Goal: Task Accomplishment & Management: Manage account settings

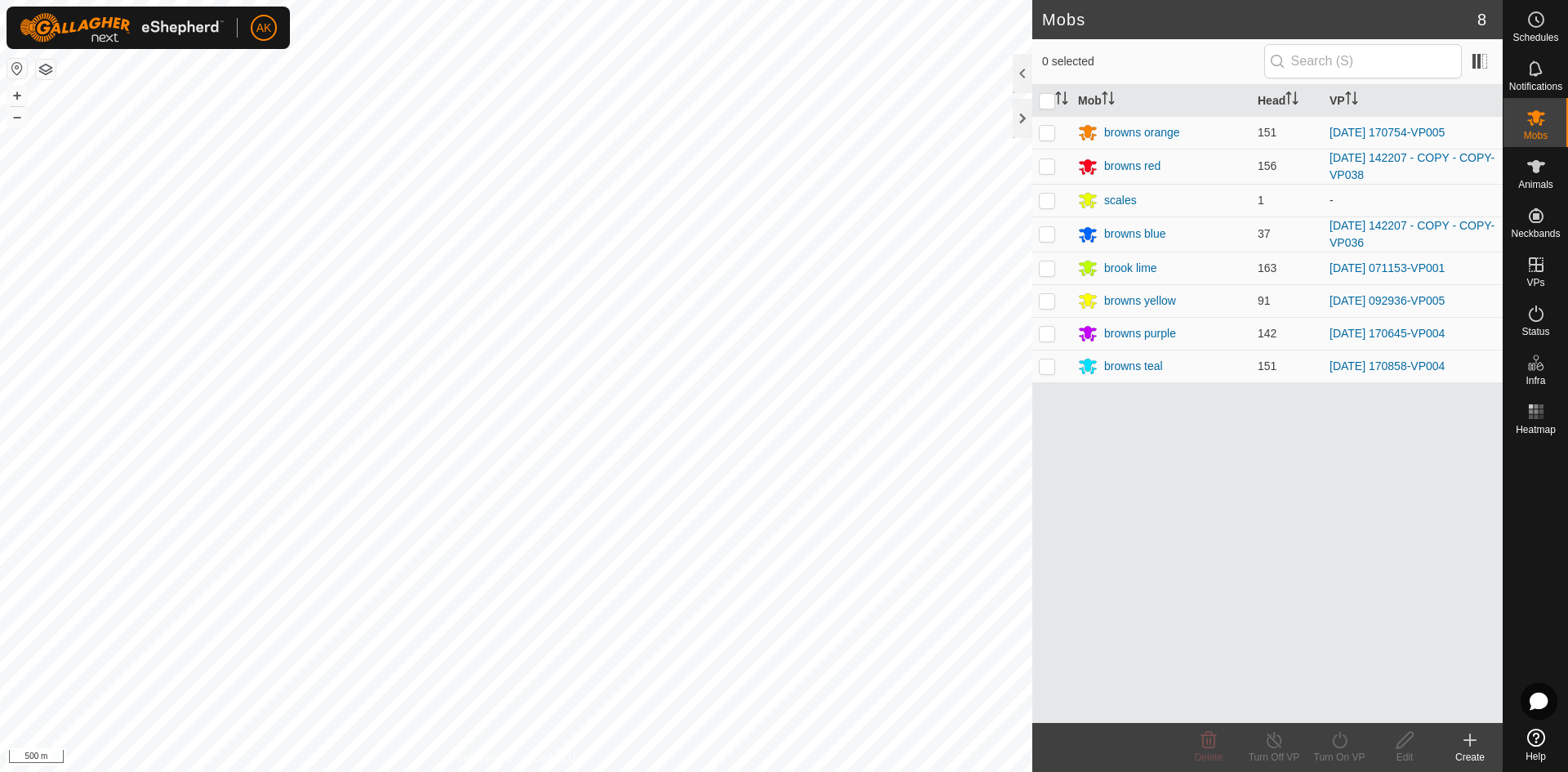
click at [672, 0] on html "AK Schedules Notifications Mobs Animals Neckbands VPs Status Infra Heatmap Help…" at bounding box center [784, 386] width 1568 height 772
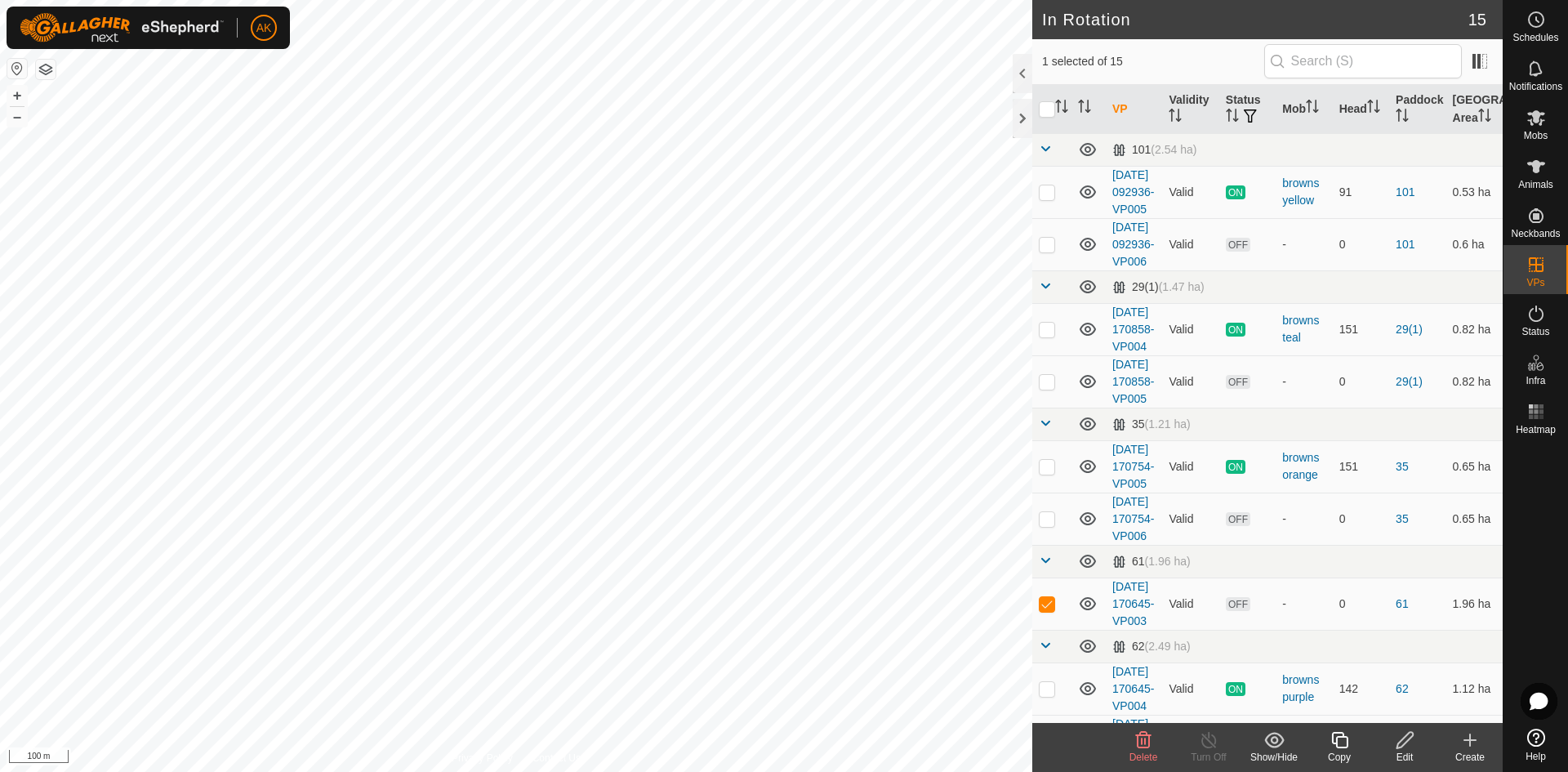
click at [1146, 740] on icon at bounding box center [1144, 740] width 16 height 17
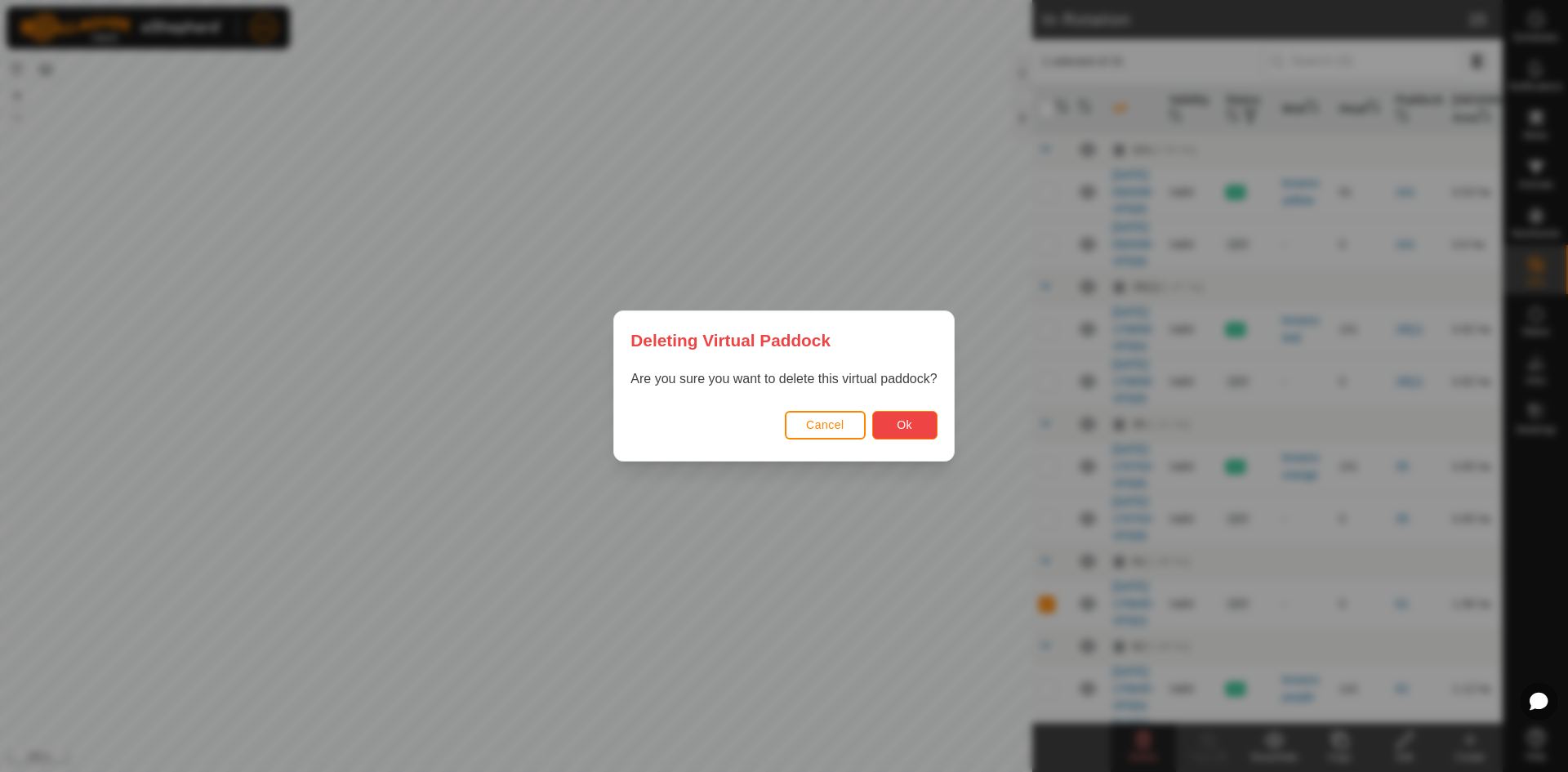
click at [921, 434] on button "Ok" at bounding box center [904, 425] width 66 height 29
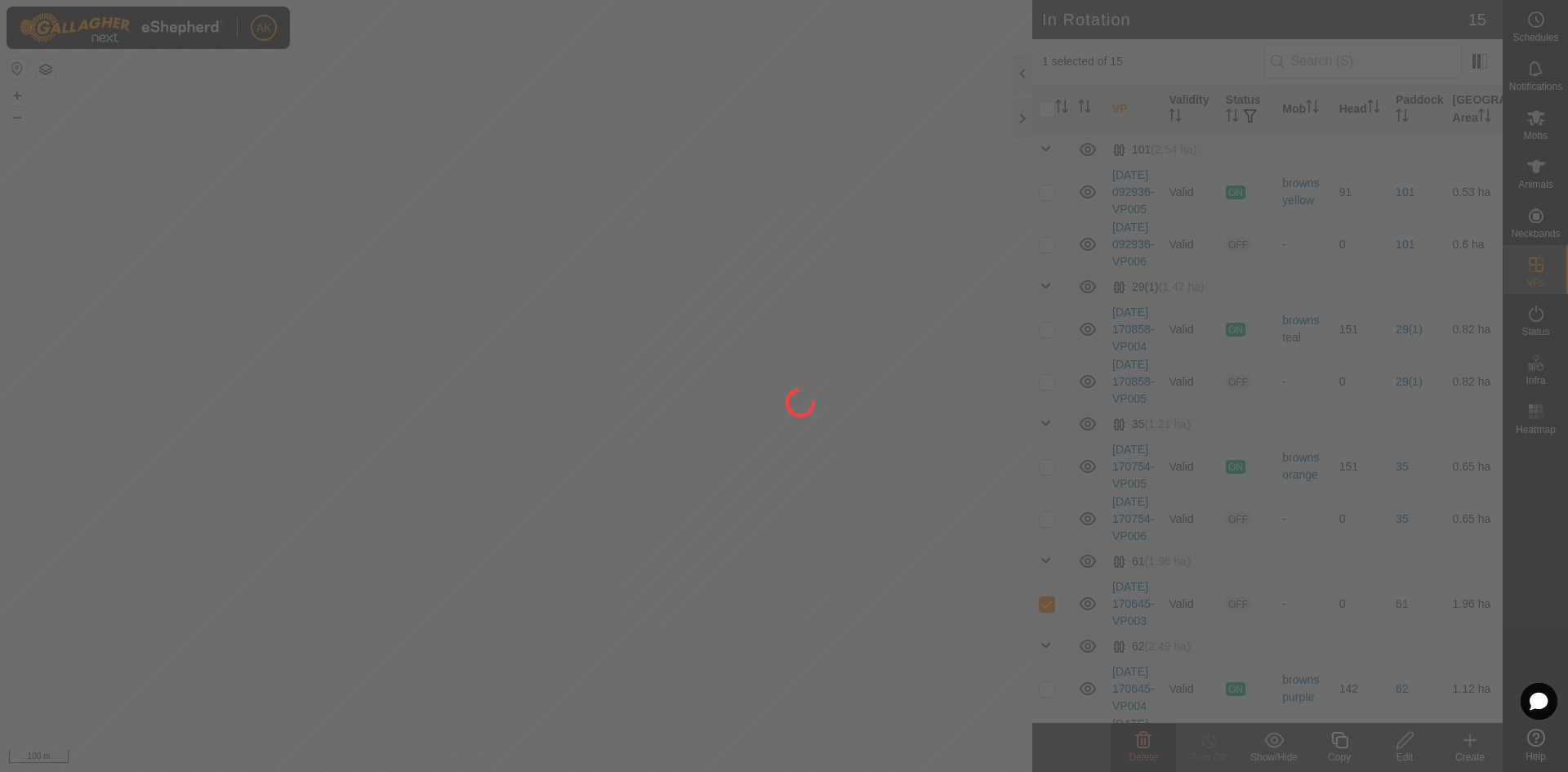
checkbox input "false"
